Goal: Navigation & Orientation: Find specific page/section

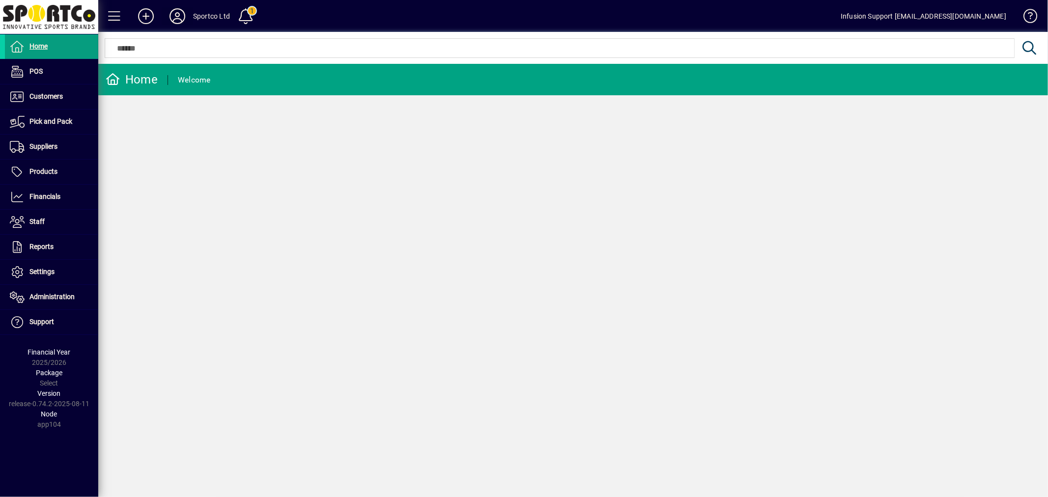
click at [175, 12] on icon at bounding box center [178, 16] width 20 height 16
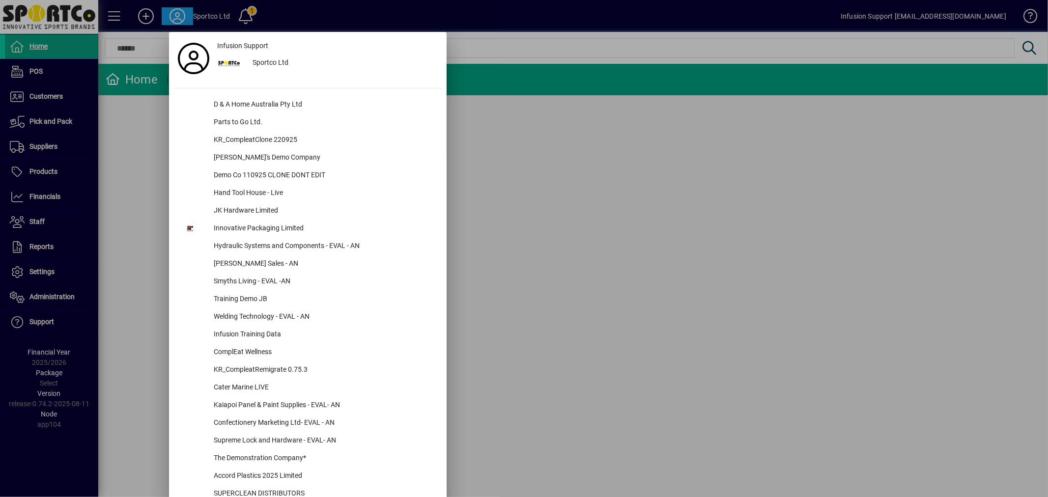
scroll to position [1462, 0]
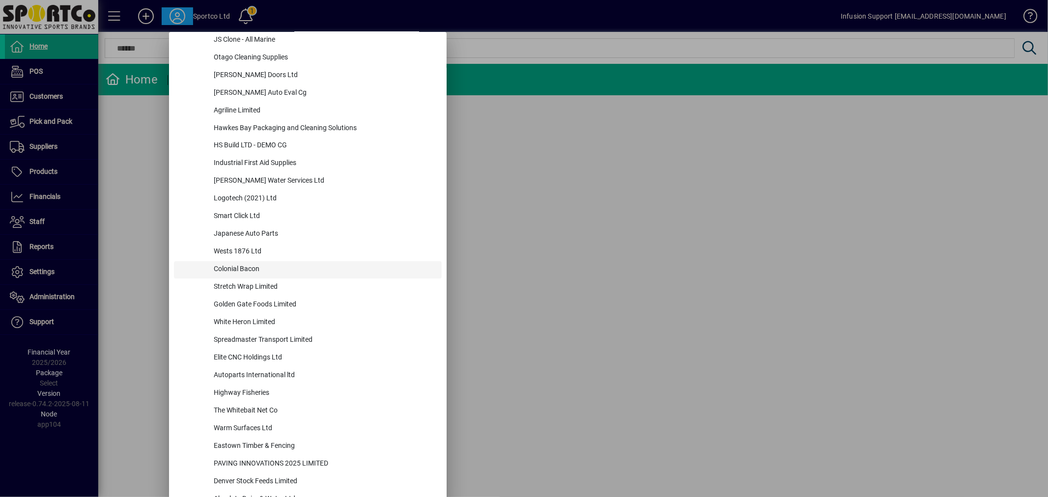
click at [240, 268] on div "Colonial Bacon" at bounding box center [324, 270] width 236 height 18
